Goal: Navigation & Orientation: Find specific page/section

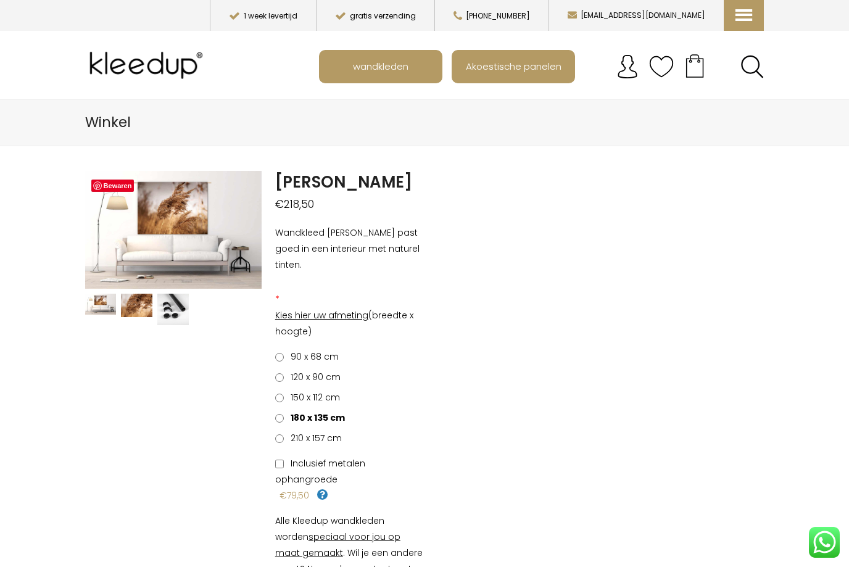
click at [160, 247] on img at bounding box center [547, 479] width 925 height 617
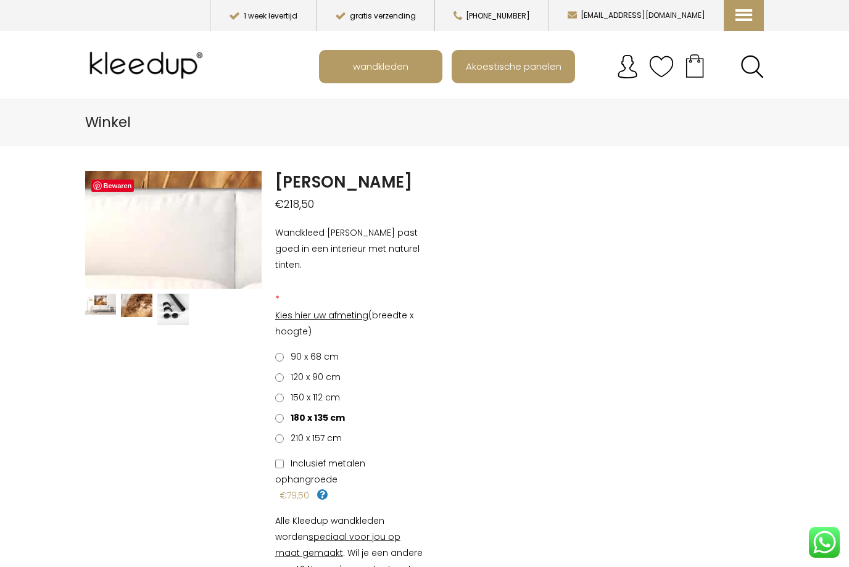
click at [158, 244] on img at bounding box center [237, 165] width 925 height 617
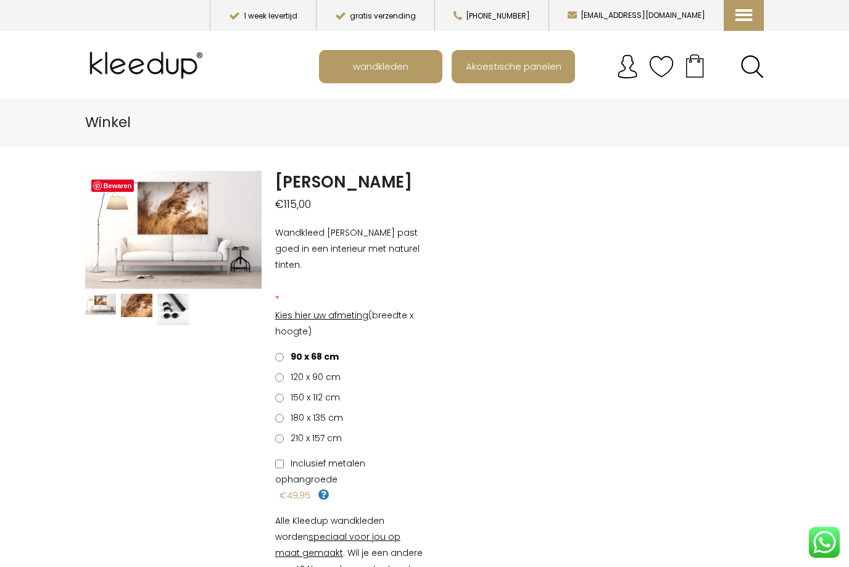
click at [374, 68] on span "wandkleden" at bounding box center [380, 65] width 69 height 23
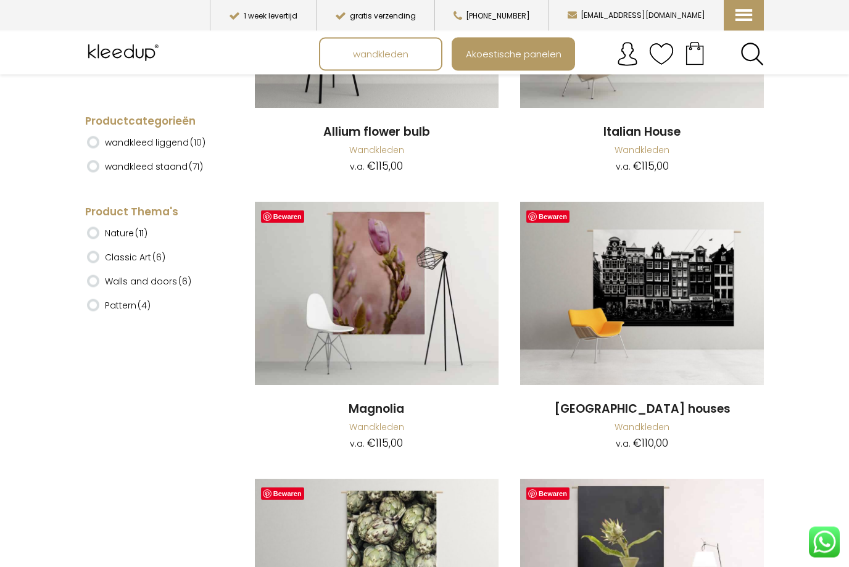
scroll to position [9584, 0]
click at [366, 280] on img at bounding box center [377, 292] width 244 height 183
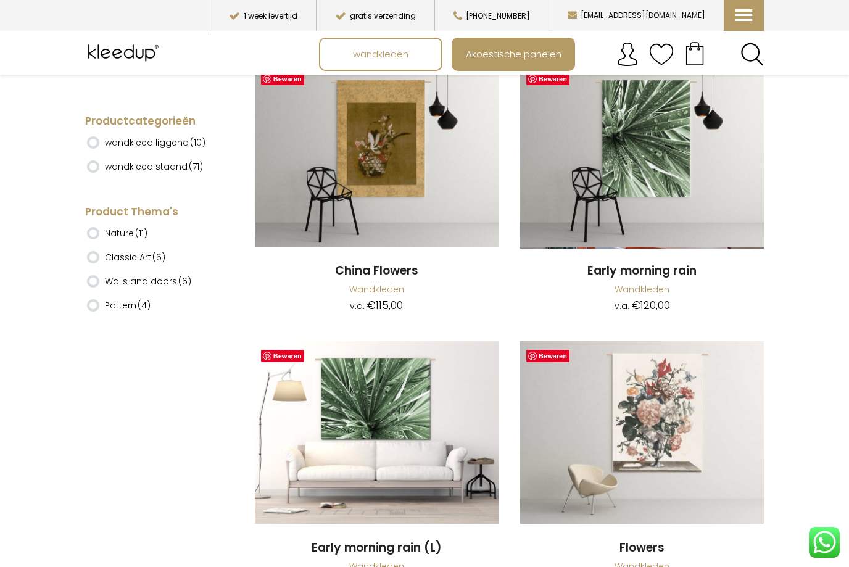
scroll to position [10275, 0]
